Goal: Transaction & Acquisition: Download file/media

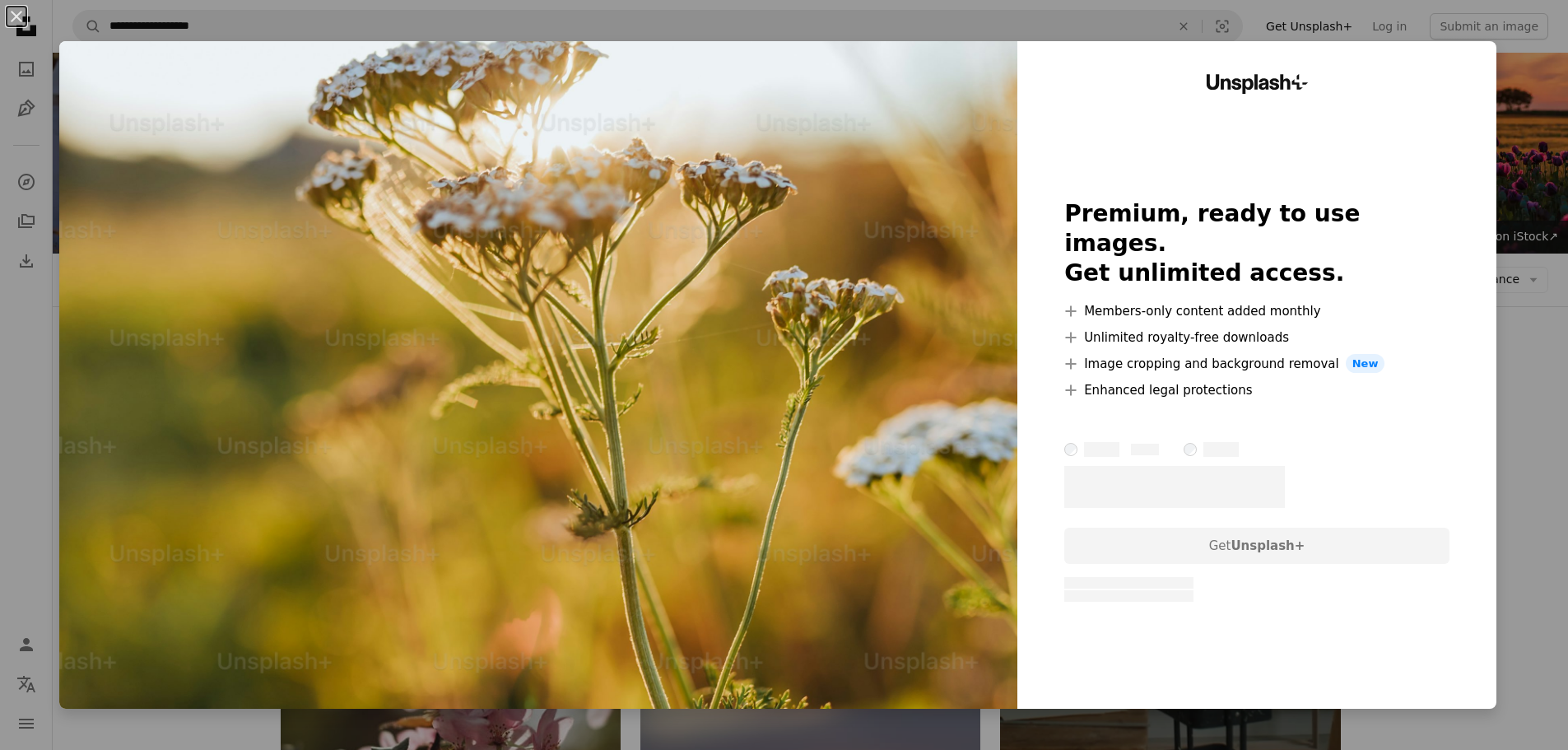
scroll to position [1400, 0]
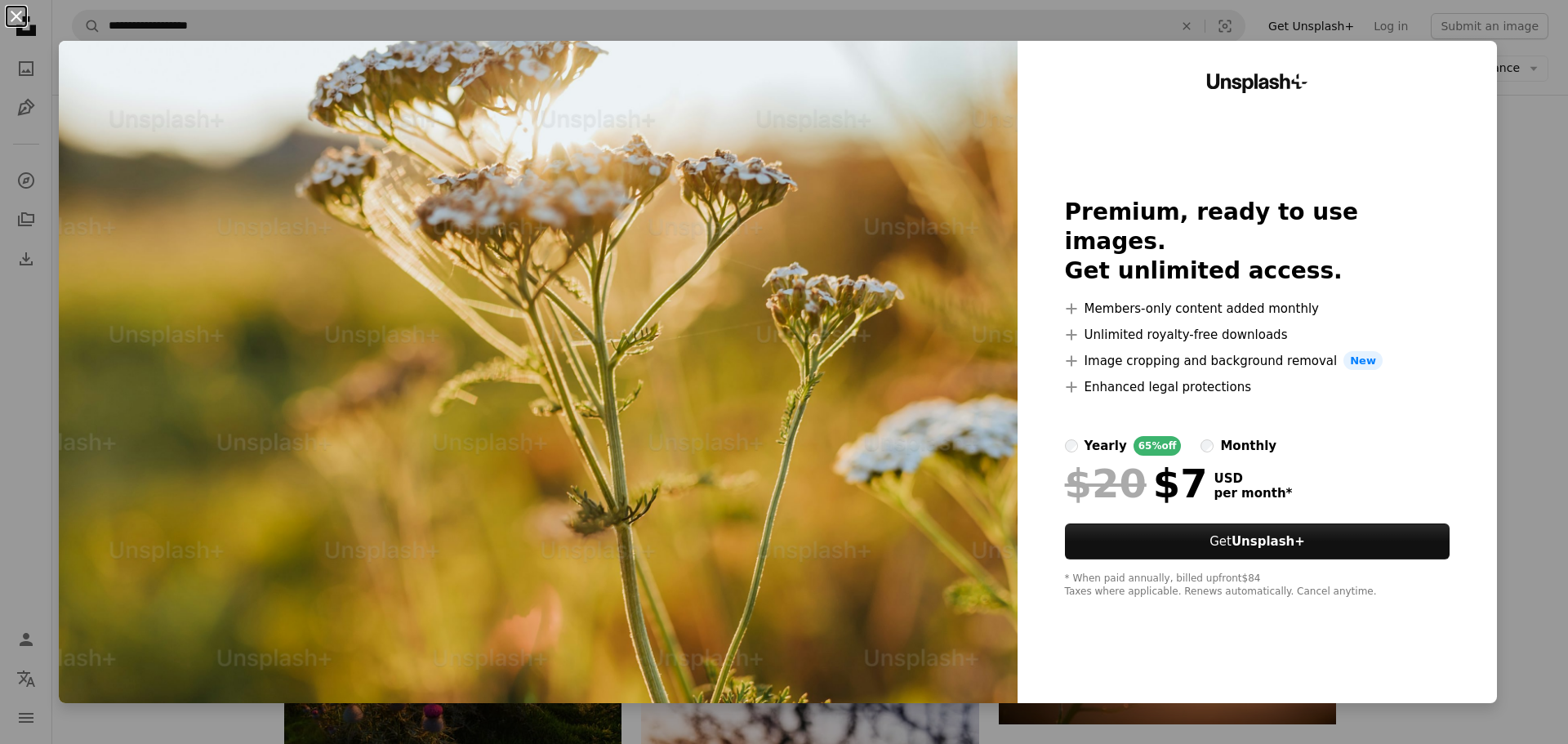
click at [22, 16] on button "An X shape" at bounding box center [16, 16] width 20 height 20
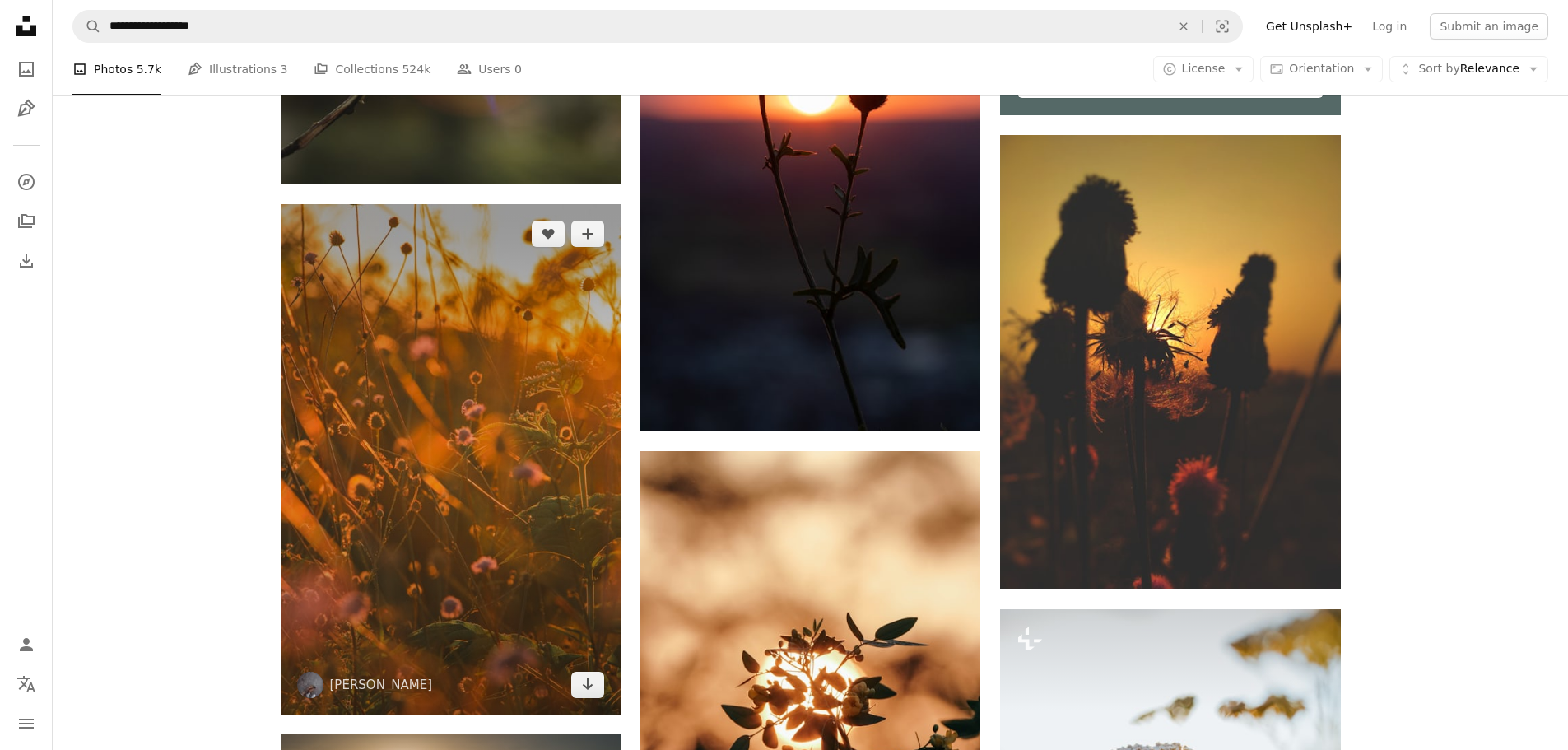
scroll to position [906, 0]
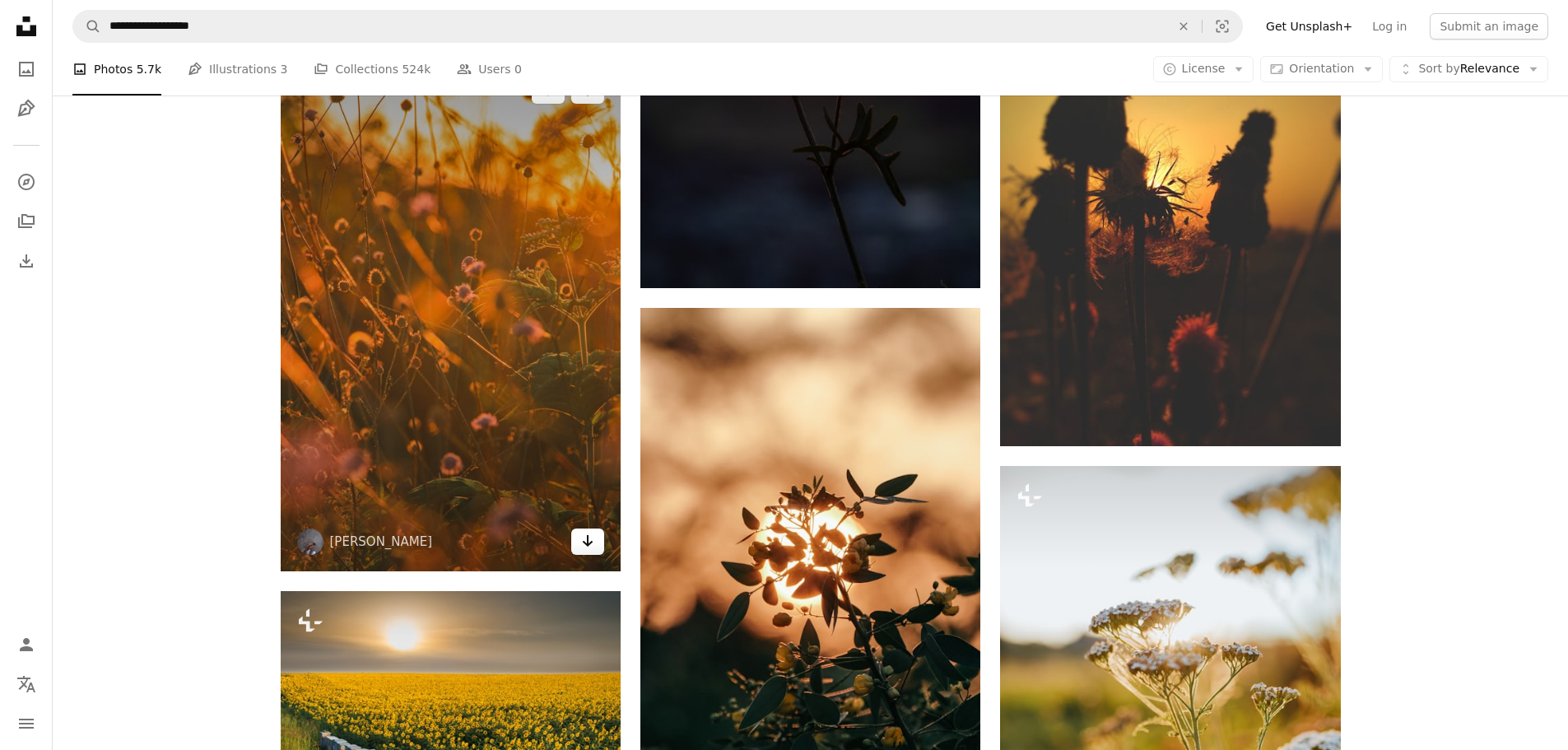
click at [592, 549] on icon "Arrow pointing down" at bounding box center [587, 541] width 14 height 20
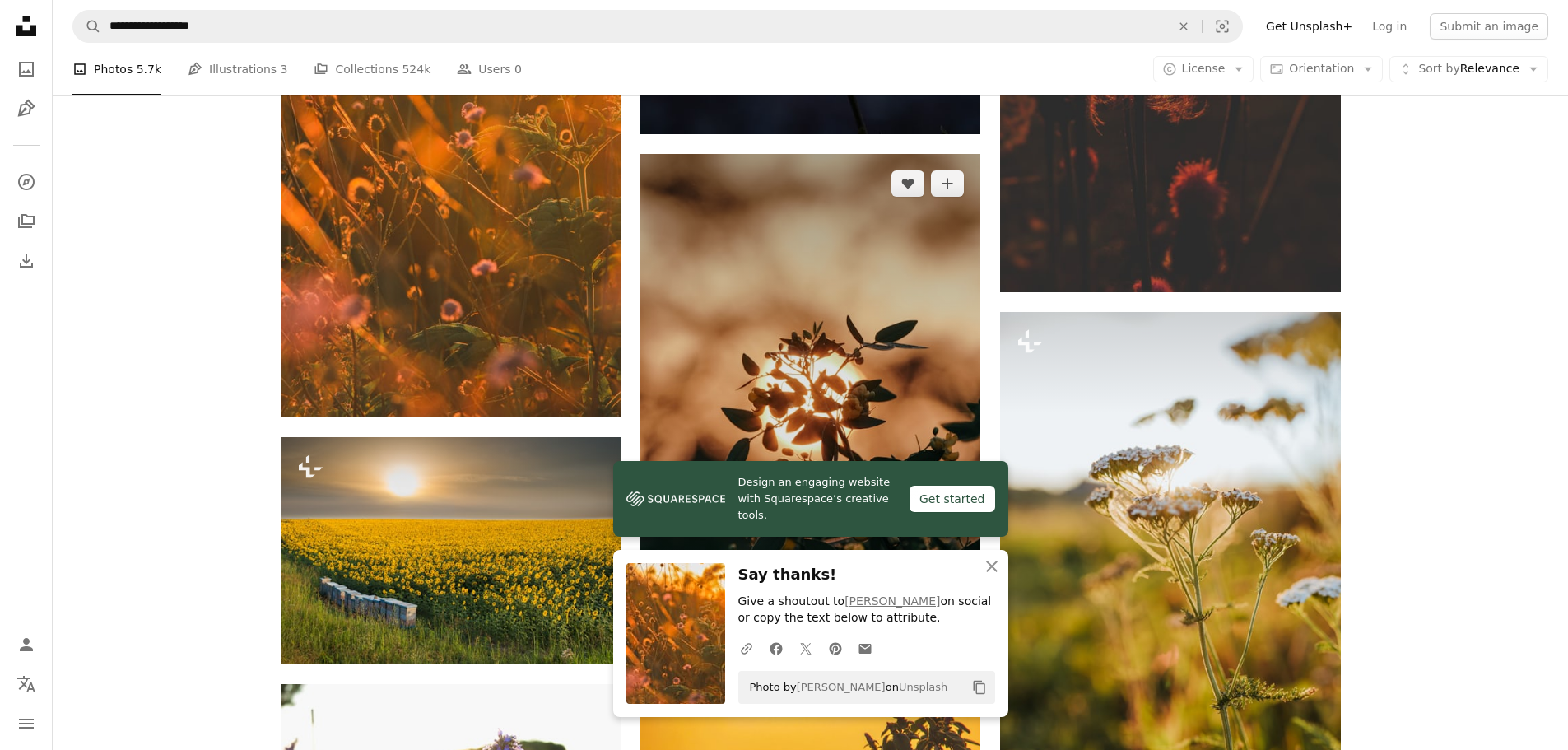
scroll to position [1236, 0]
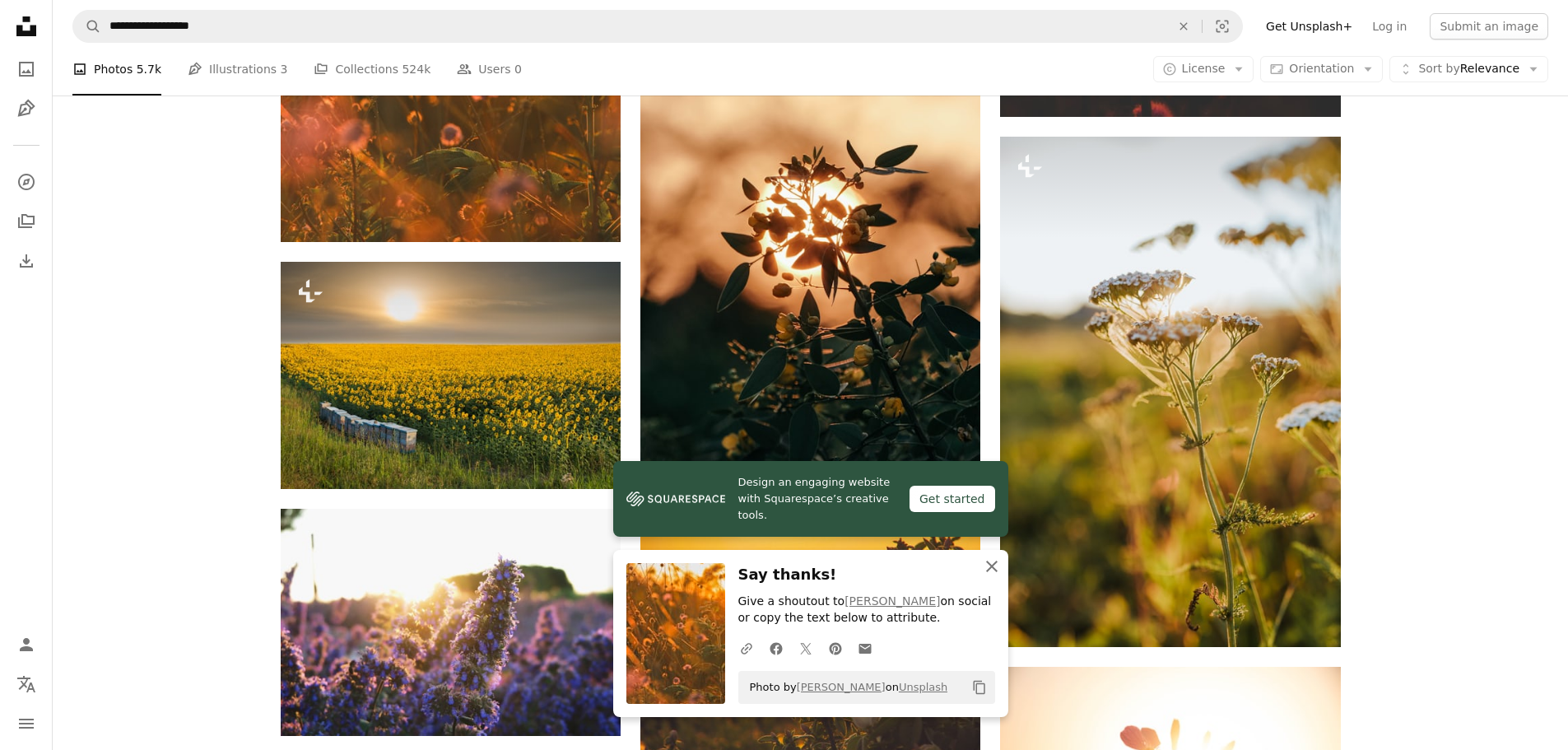
click at [992, 568] on icon "button" at bounding box center [992, 567] width 12 height 12
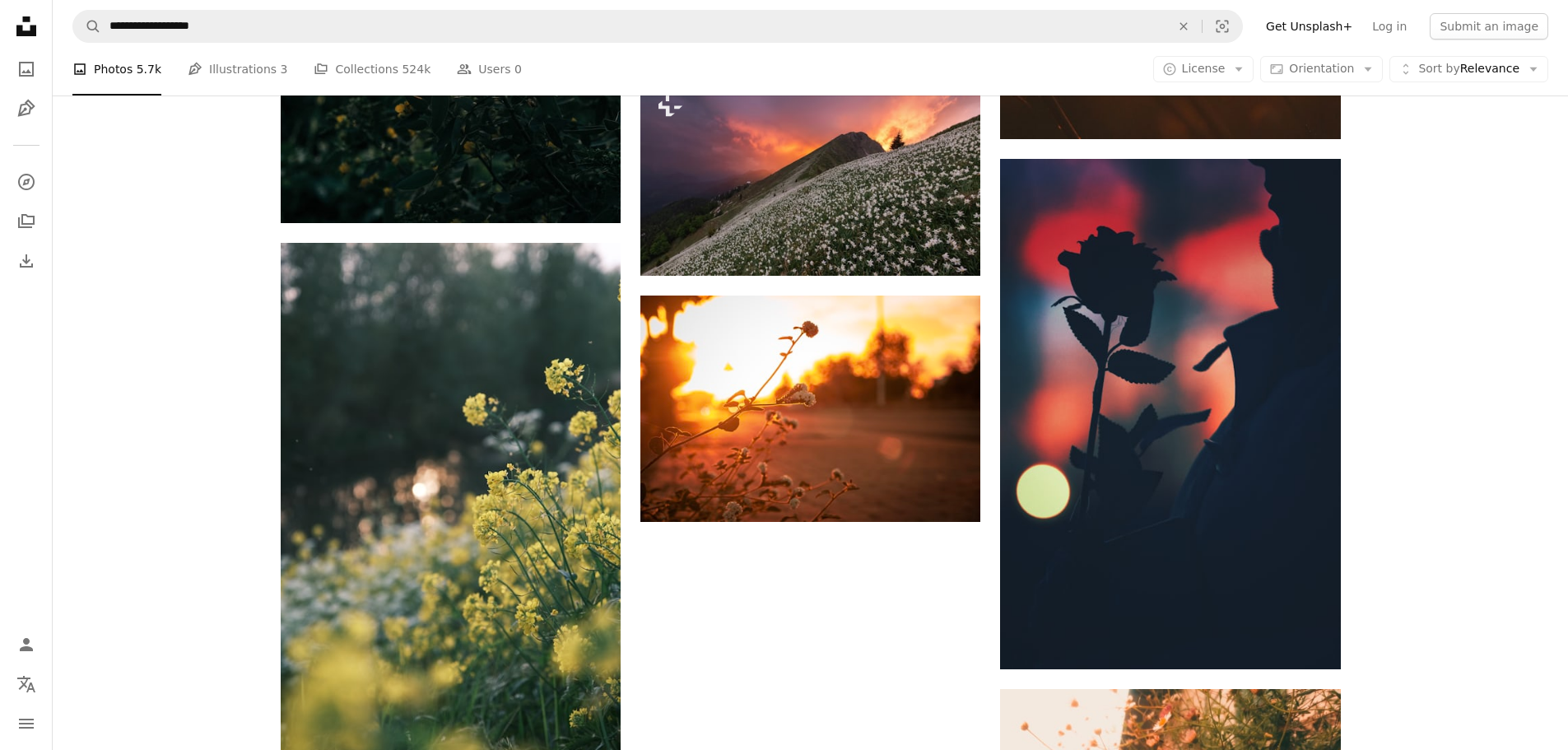
scroll to position [2554, 0]
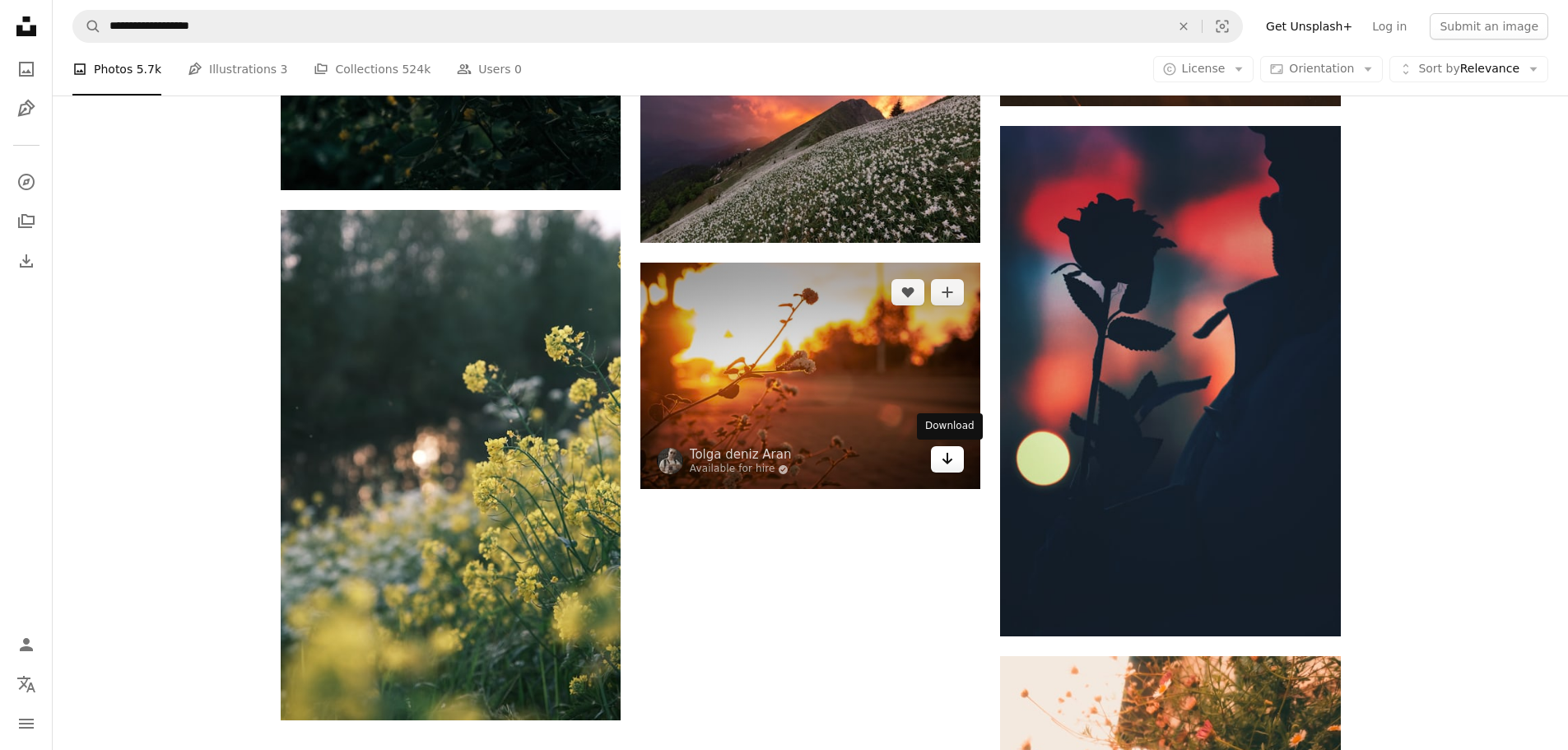
click at [948, 469] on icon "Arrow pointing down" at bounding box center [947, 459] width 14 height 20
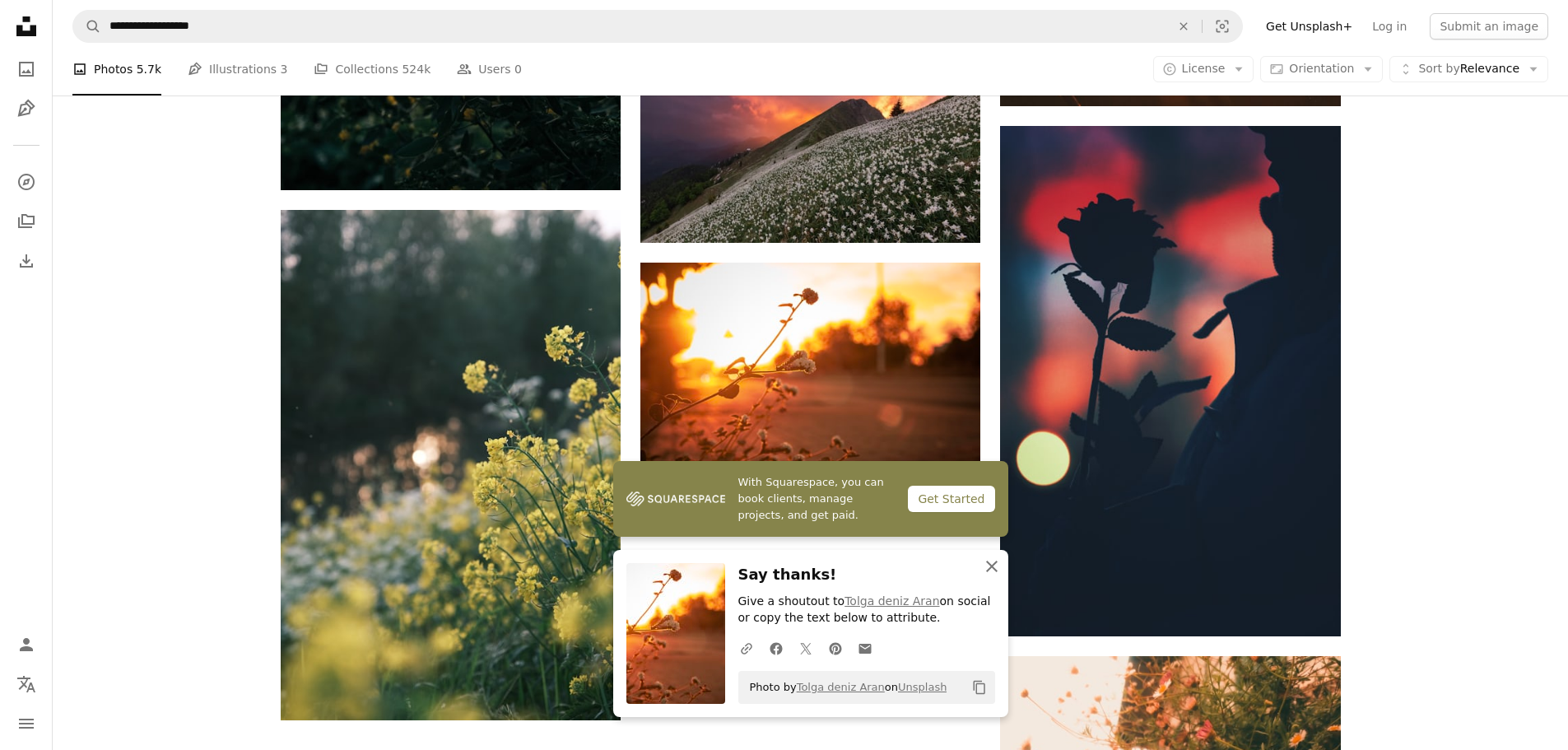
click at [1002, 560] on button "An X shape Close" at bounding box center [992, 567] width 33 height 33
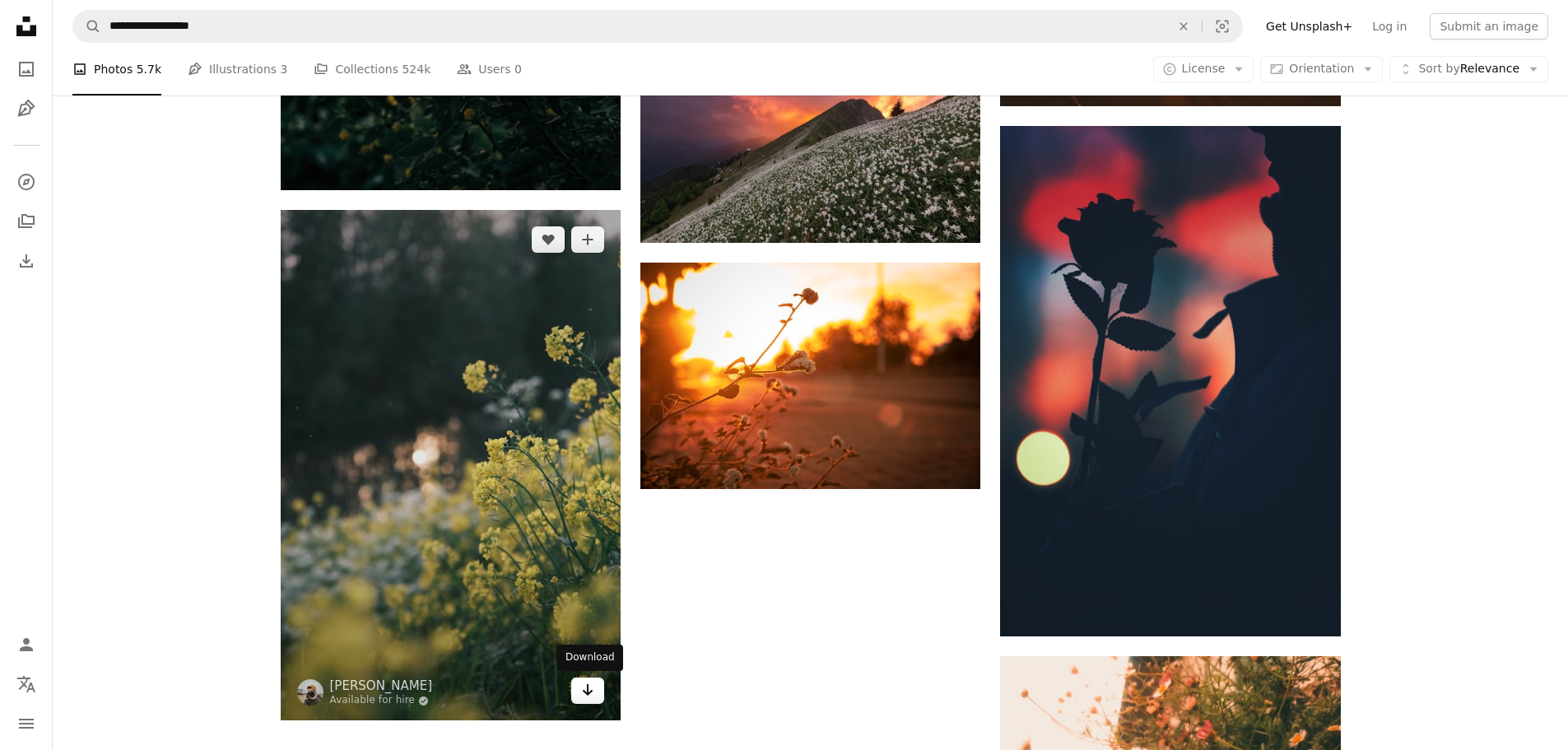
click at [587, 683] on icon "Arrow pointing down" at bounding box center [587, 690] width 14 height 20
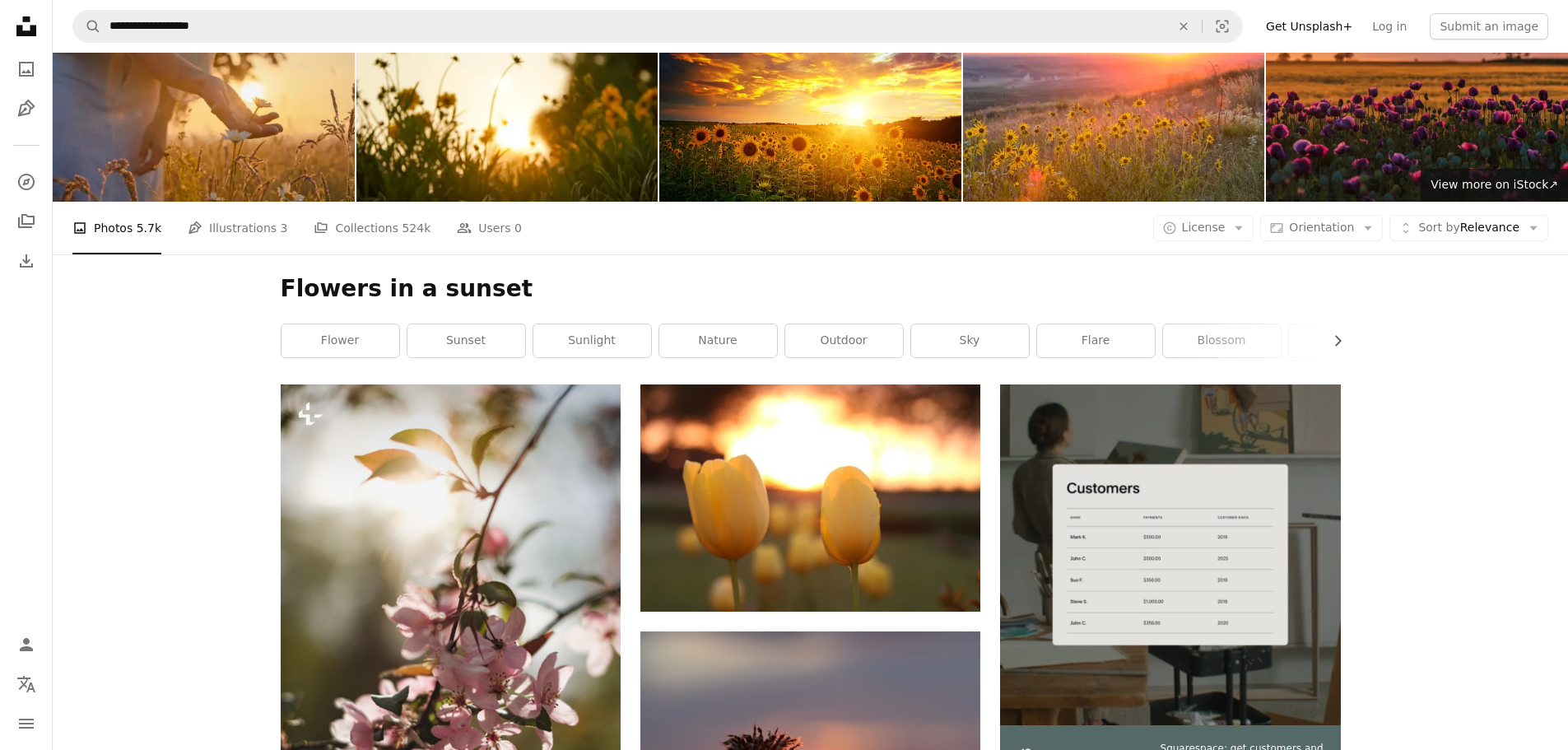
scroll to position [0, 0]
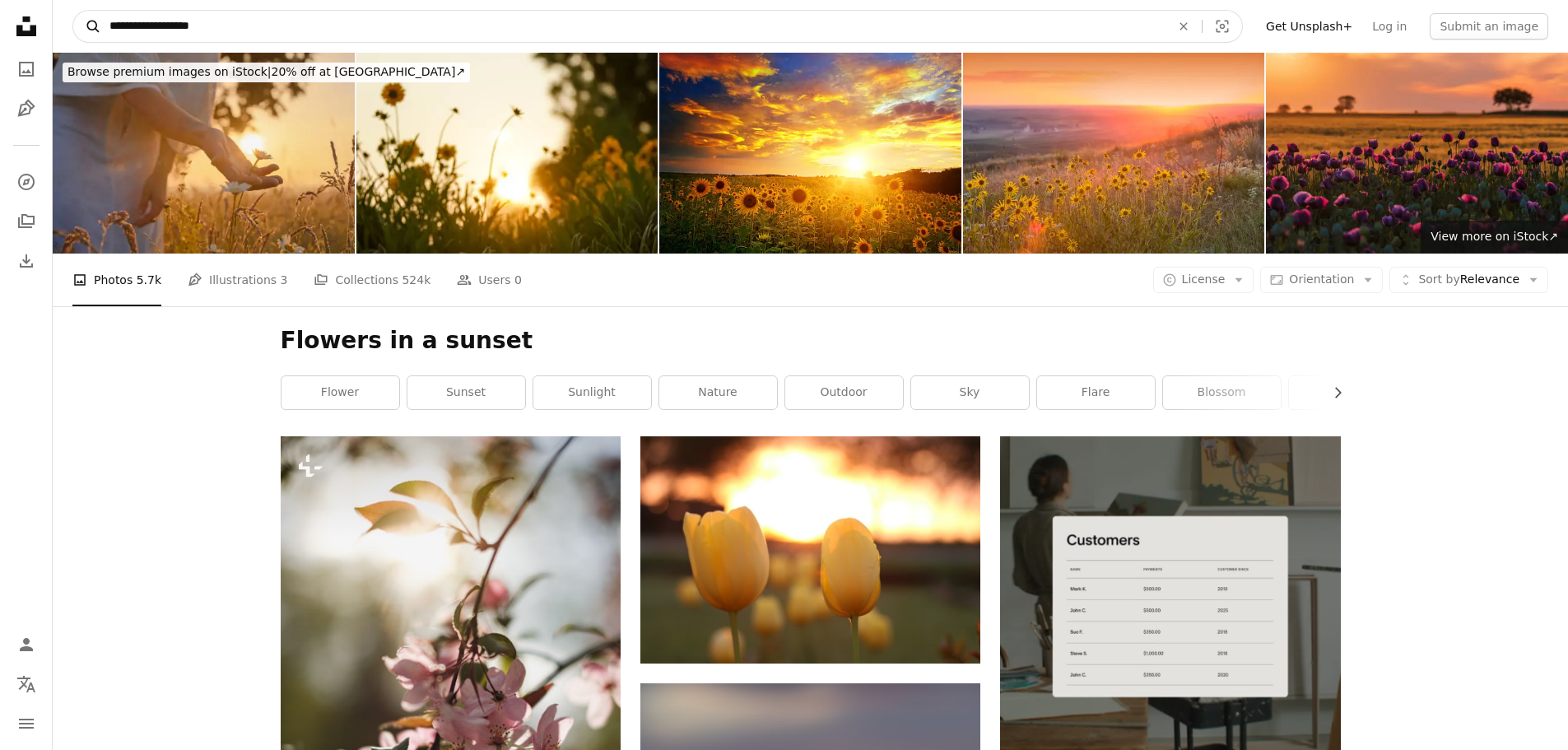
drag, startPoint x: 215, startPoint y: 18, endPoint x: 101, endPoint y: 23, distance: 114.1
click at [101, 23] on form "**********" at bounding box center [658, 26] width 1171 height 33
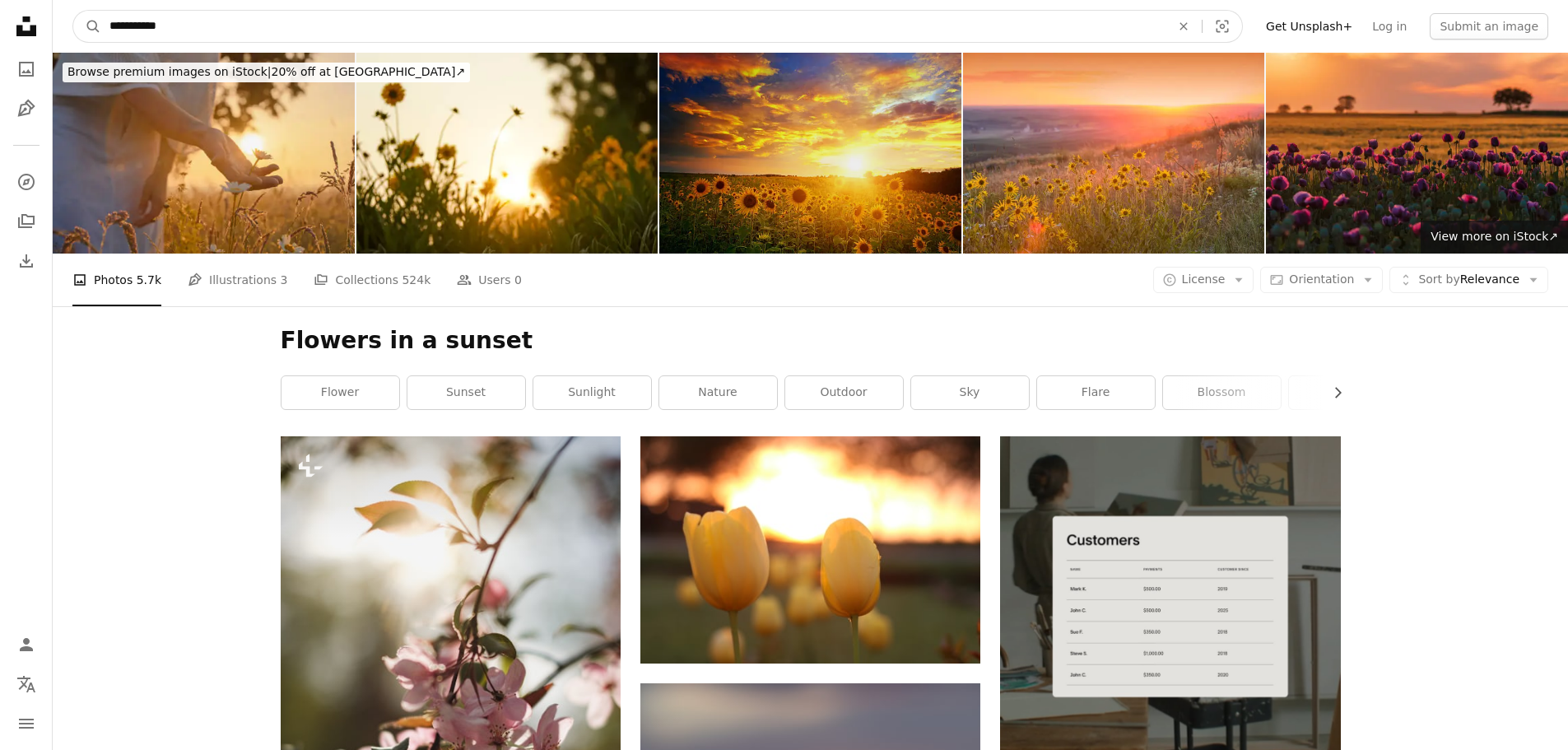
type input "**********"
click at [73, 11] on button "A magnifying glass" at bounding box center [87, 26] width 28 height 32
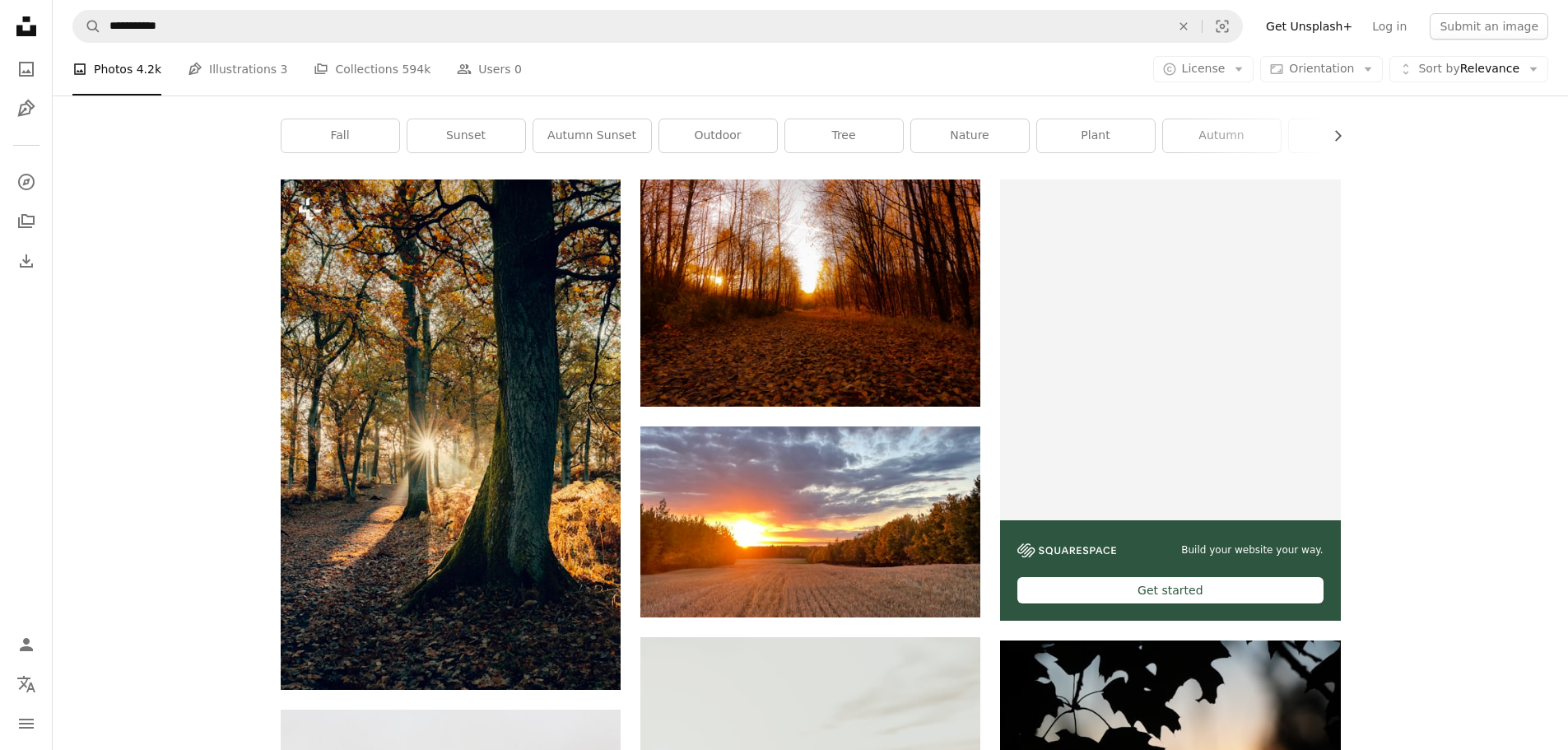
scroll to position [248, 0]
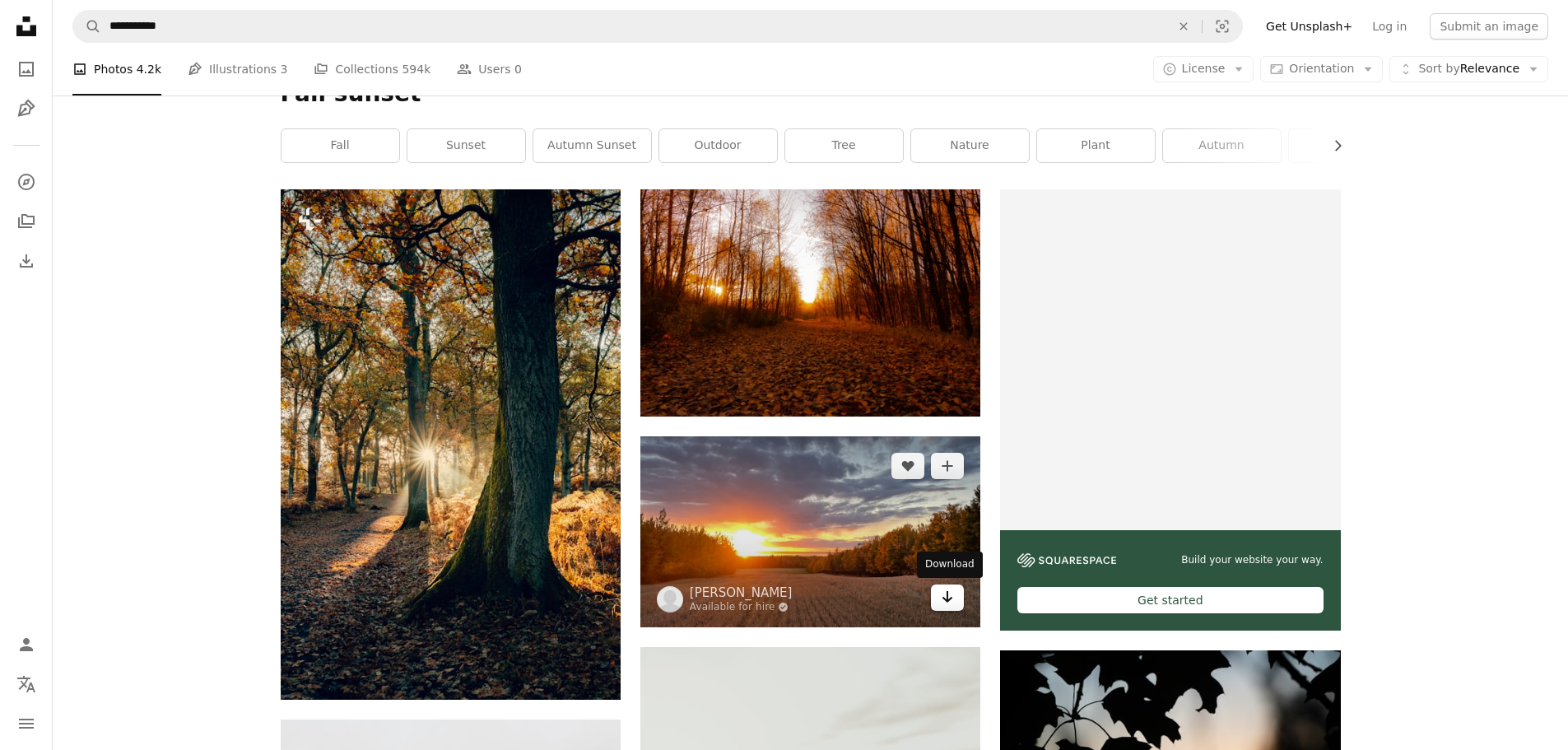
click at [949, 599] on icon "Download" at bounding box center [948, 597] width 11 height 12
